Goal: Task Accomplishment & Management: Manage account settings

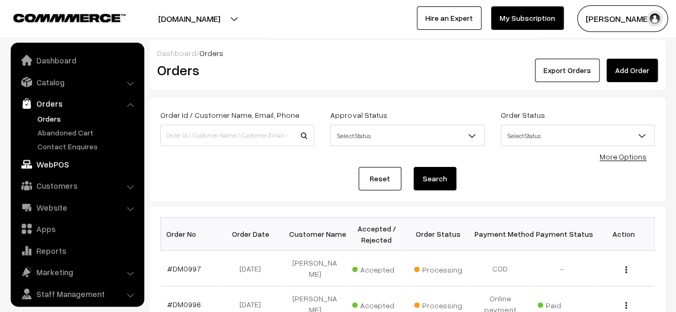
scroll to position [28, 0]
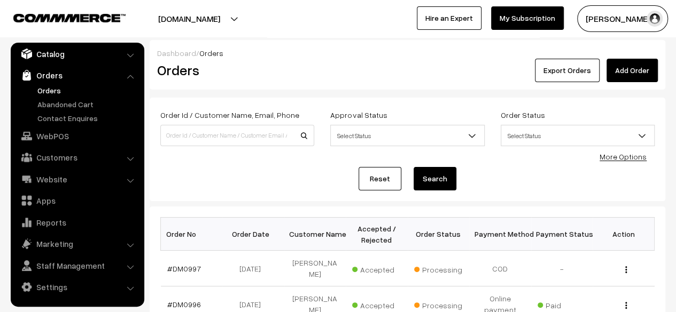
click at [44, 51] on link "Catalog" at bounding box center [76, 53] width 127 height 19
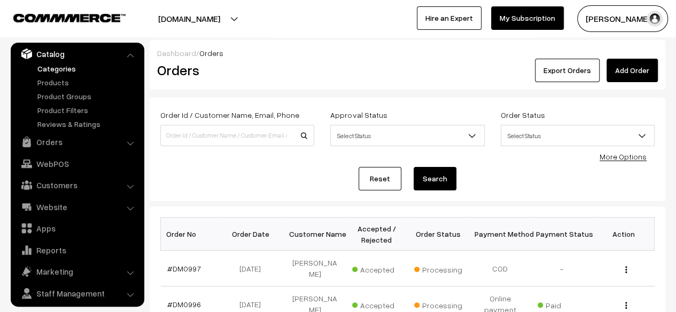
click at [48, 68] on link "Categories" at bounding box center [88, 68] width 106 height 11
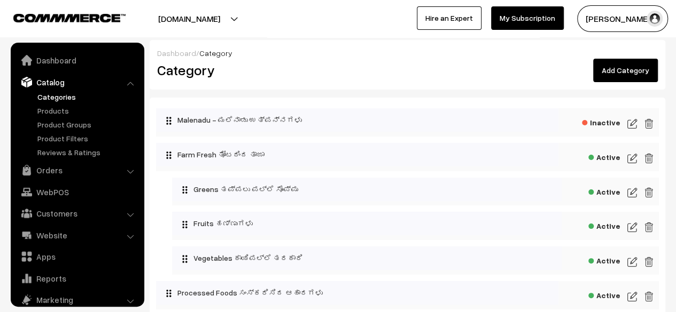
scroll to position [29, 0]
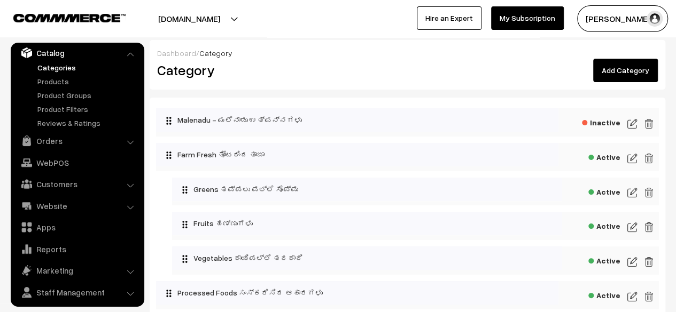
click at [632, 155] on img at bounding box center [632, 158] width 10 height 13
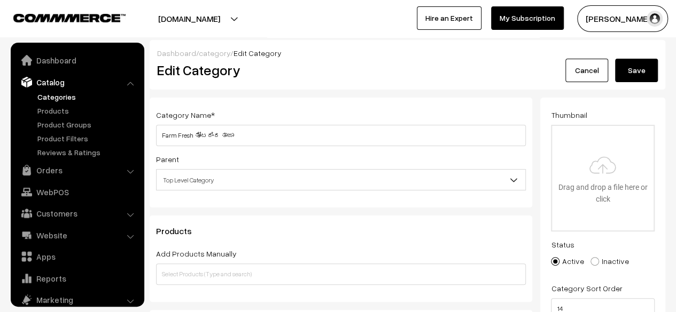
scroll to position [29, 0]
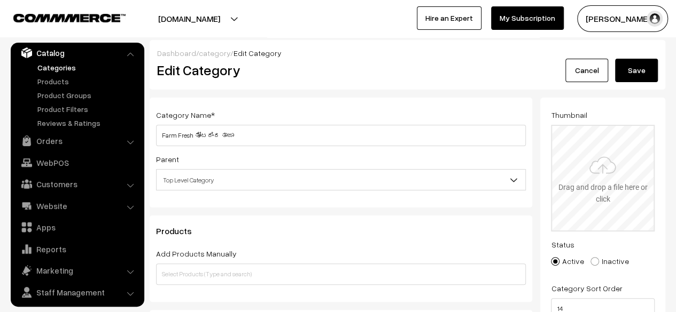
click at [606, 179] on input "file" at bounding box center [602, 178] width 101 height 105
type input "C:\fakepath\FarmFreshWebsiteIcon.png"
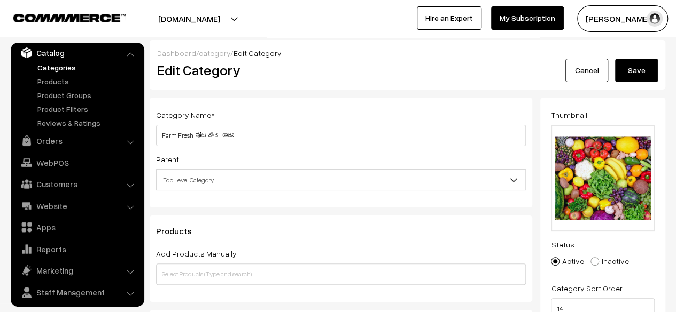
click at [641, 70] on button "Save" at bounding box center [636, 71] width 43 height 24
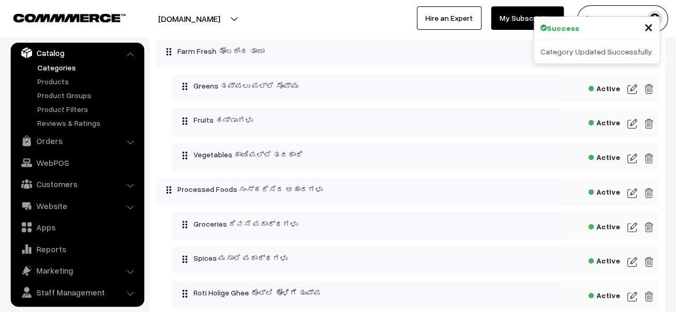
scroll to position [104, 0]
click at [633, 193] on img at bounding box center [632, 192] width 10 height 13
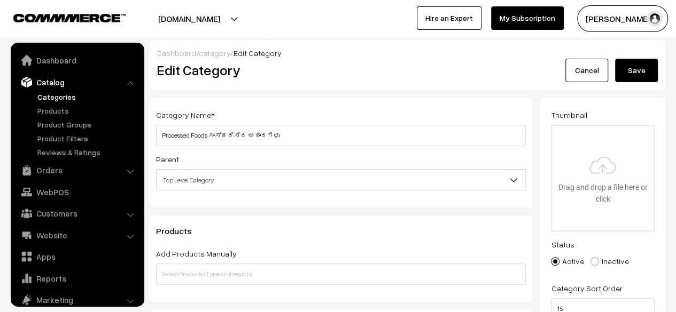
scroll to position [29, 0]
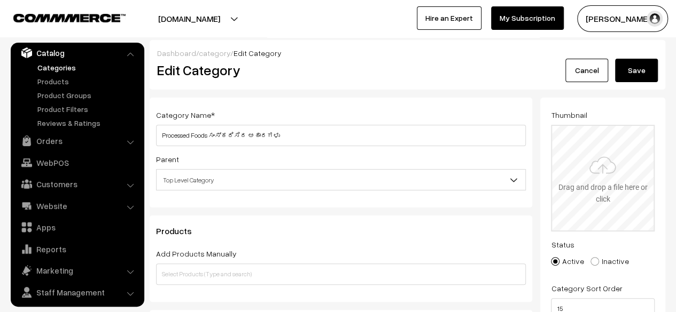
click at [604, 163] on input "file" at bounding box center [602, 178] width 101 height 105
type input "C:\fakepath\ProcessedFoodsWebsiteIcon.png"
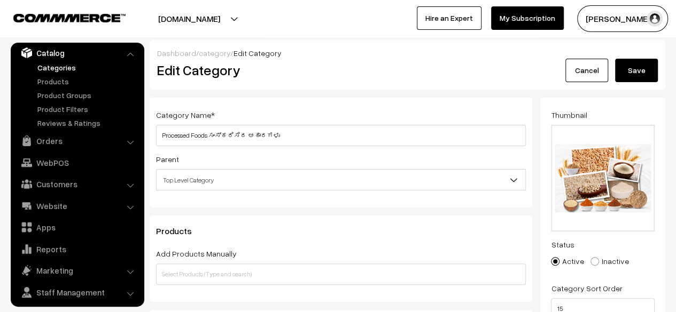
click at [635, 75] on button "Save" at bounding box center [636, 71] width 43 height 24
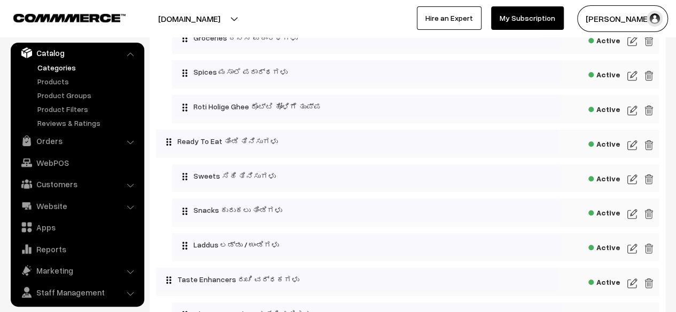
scroll to position [291, 0]
click at [632, 144] on img at bounding box center [632, 144] width 10 height 13
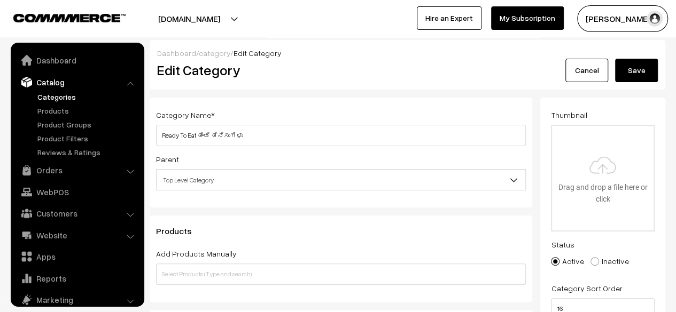
scroll to position [29, 0]
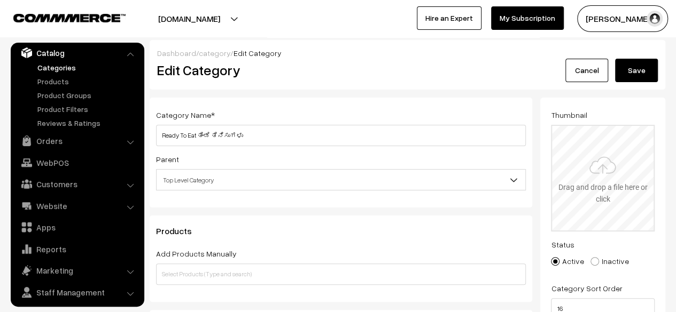
click at [598, 175] on input "file" at bounding box center [602, 178] width 101 height 105
type input "C:\fakepath\ReadyToEatWebsiteIcon.png"
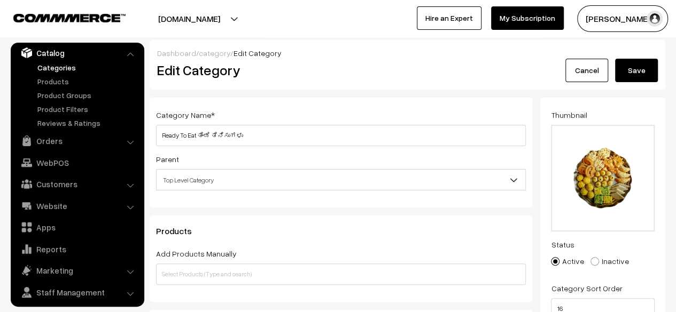
click at [631, 71] on button "Save" at bounding box center [636, 71] width 43 height 24
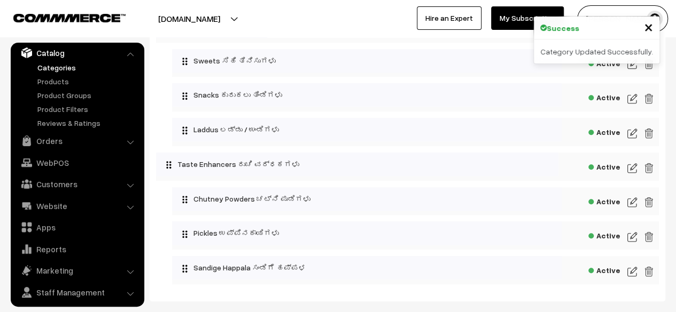
scroll to position [407, 0]
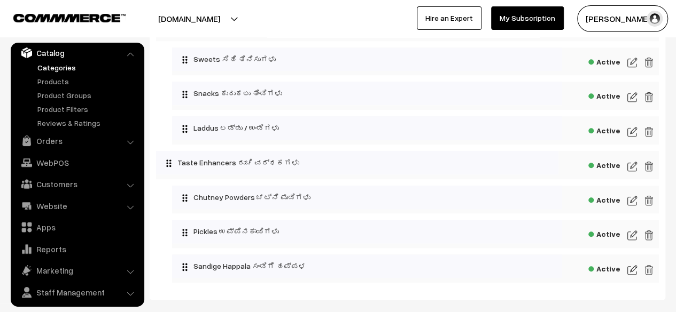
click at [635, 168] on img at bounding box center [632, 166] width 10 height 13
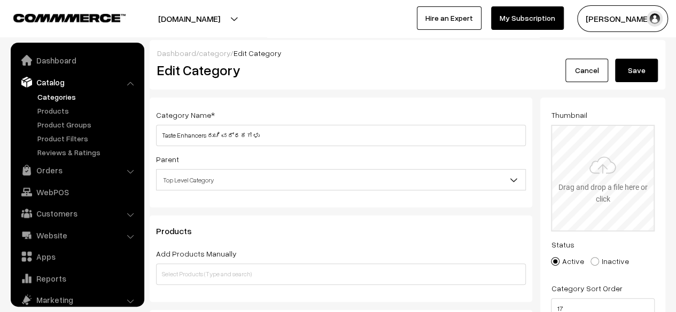
scroll to position [29, 0]
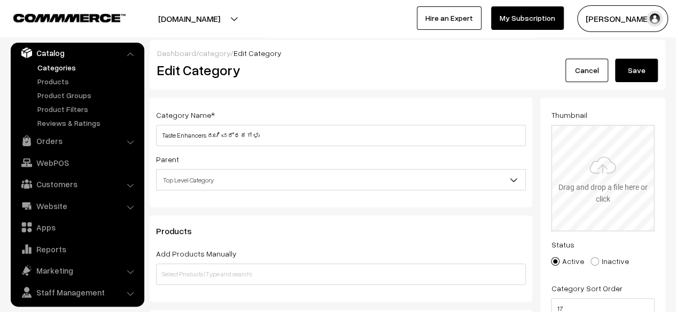
click at [599, 167] on input "file" at bounding box center [602, 178] width 101 height 105
type input "C:\fakepath\TasteEnhancersWebsiteIcon.png"
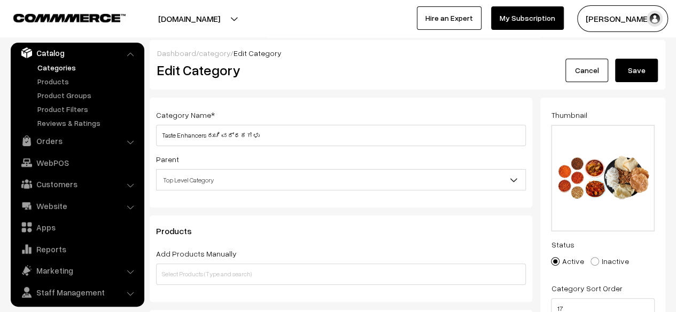
click at [637, 73] on button "Save" at bounding box center [636, 71] width 43 height 24
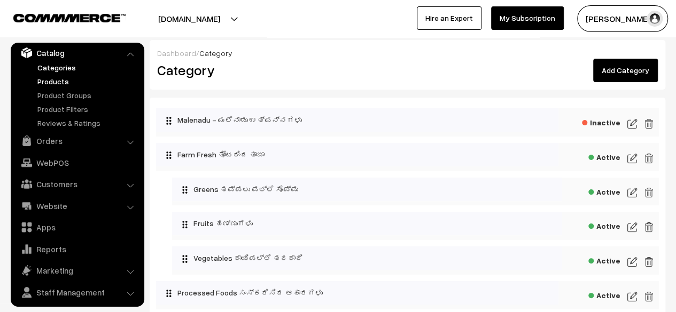
click at [57, 80] on link "Products" at bounding box center [88, 81] width 106 height 11
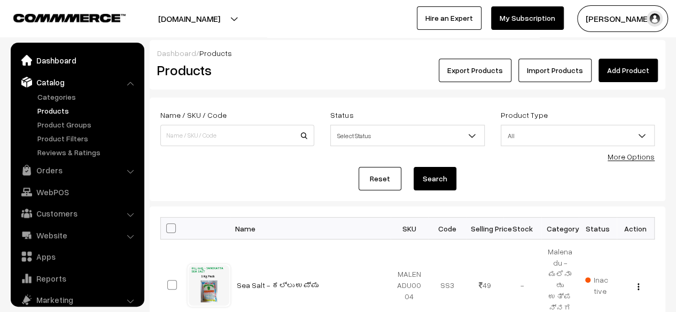
click at [66, 59] on link "Dashboard" at bounding box center [76, 60] width 127 height 19
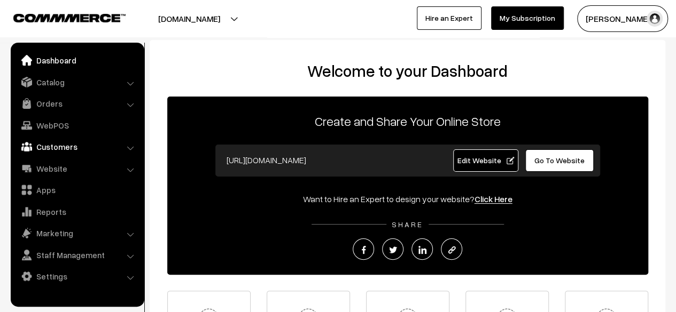
click at [52, 145] on link "Customers" at bounding box center [76, 146] width 127 height 19
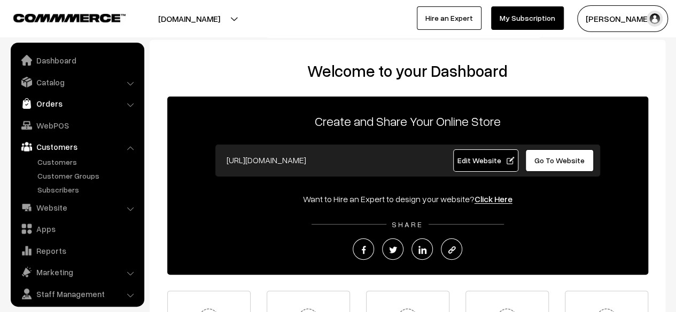
click at [48, 105] on link "Orders" at bounding box center [76, 103] width 127 height 19
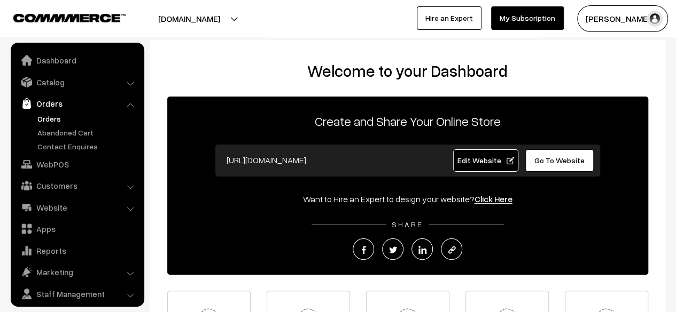
click at [51, 121] on link "Orders" at bounding box center [88, 118] width 106 height 11
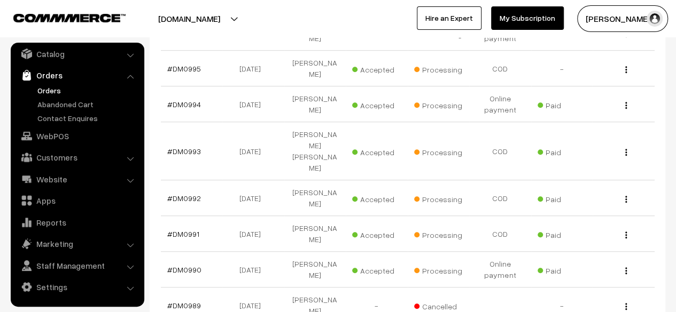
scroll to position [275, 0]
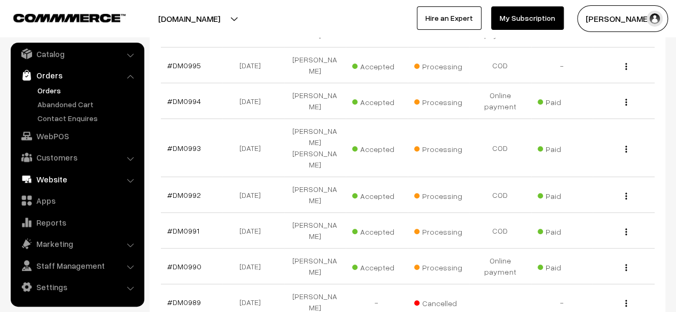
click at [52, 178] on link "Website" at bounding box center [76, 179] width 127 height 19
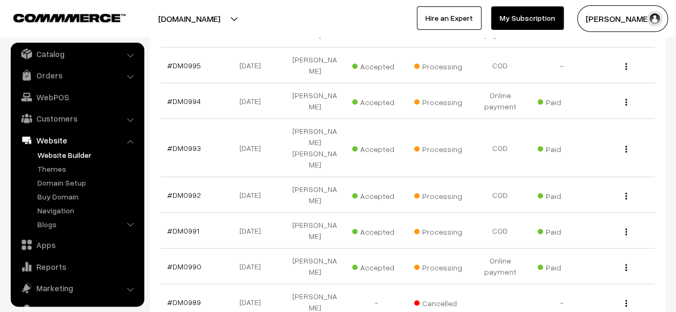
click at [57, 155] on link "Website Builder" at bounding box center [88, 155] width 106 height 11
